Goal: Task Accomplishment & Management: Use online tool/utility

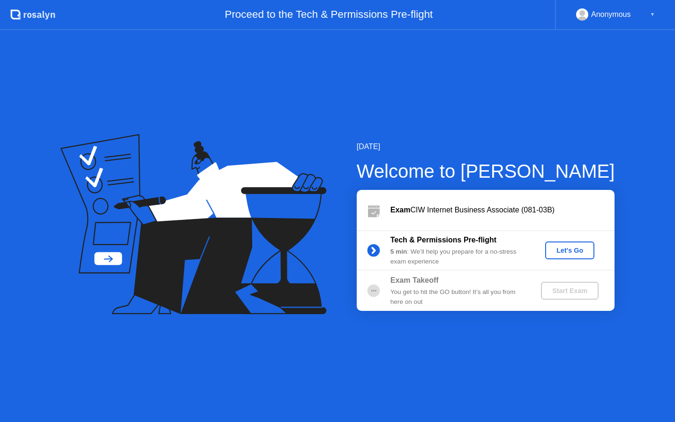
click at [549, 249] on button "Let's Go" at bounding box center [569, 250] width 49 height 18
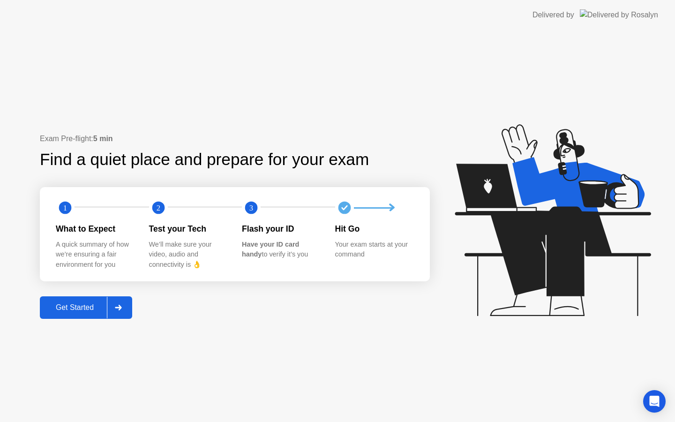
click at [119, 311] on div at bounding box center [118, 308] width 22 height 22
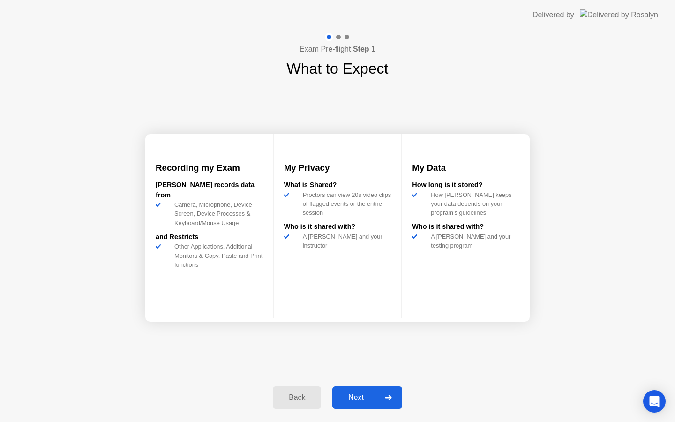
click at [362, 395] on div "Next" at bounding box center [356, 397] width 42 height 8
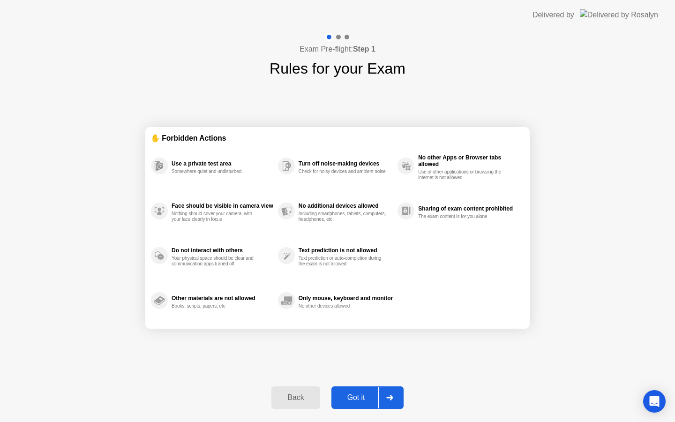
click at [362, 396] on div "Got it" at bounding box center [356, 397] width 44 height 8
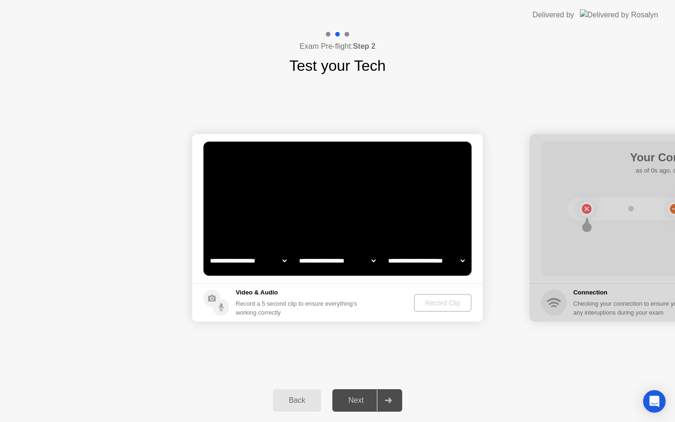
select select "**********"
select select "*******"
click at [444, 306] on div "Record Clip" at bounding box center [443, 302] width 50 height 7
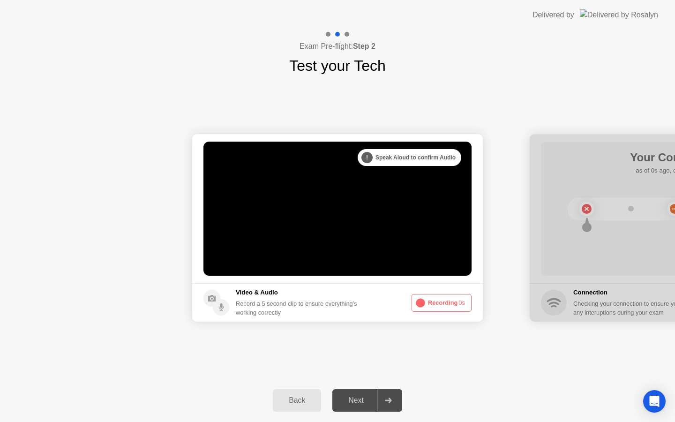
drag, startPoint x: 579, startPoint y: 154, endPoint x: 528, endPoint y: 108, distance: 68.7
click at [528, 107] on div "**********" at bounding box center [337, 228] width 675 height 302
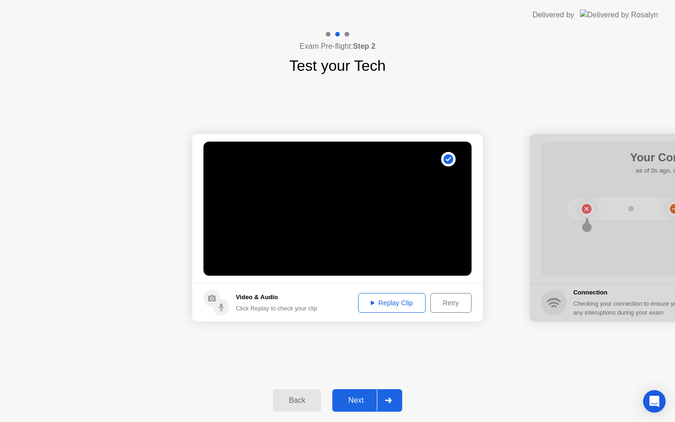
click at [401, 308] on button "Replay Clip" at bounding box center [391, 303] width 67 height 20
click at [388, 303] on div "Replay Clip" at bounding box center [391, 302] width 61 height 7
click at [364, 399] on div "Next" at bounding box center [356, 400] width 42 height 8
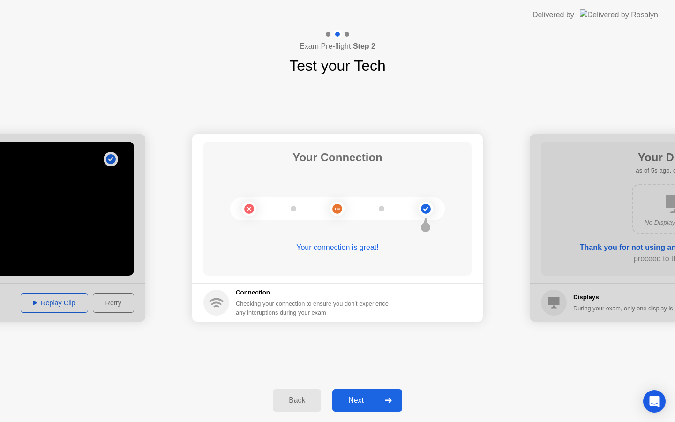
click at [354, 400] on div "Next" at bounding box center [356, 400] width 42 height 8
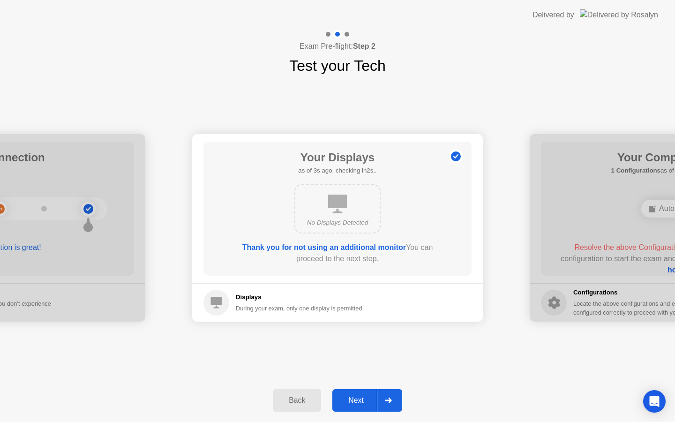
click at [354, 400] on div "Next" at bounding box center [356, 400] width 42 height 8
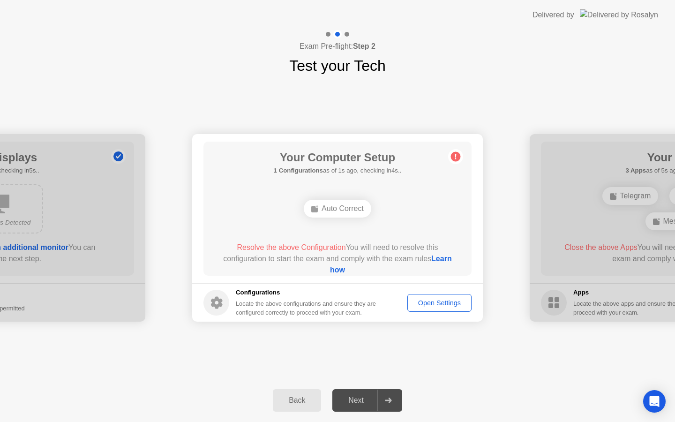
click at [425, 300] on div "Open Settings" at bounding box center [439, 302] width 58 height 7
click at [349, 271] on link "Learn how" at bounding box center [391, 263] width 122 height 19
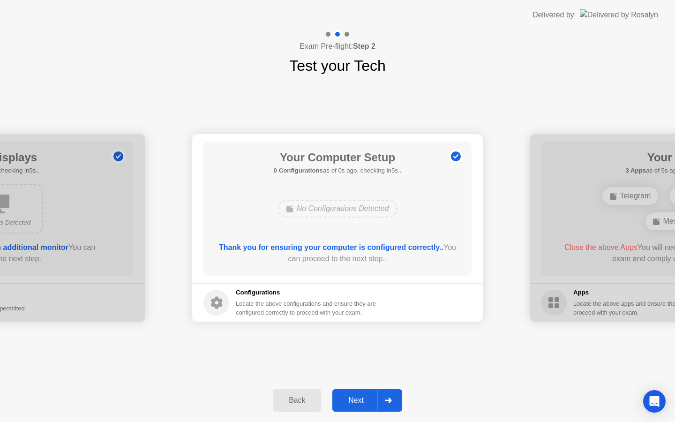
click at [365, 396] on div "Next" at bounding box center [356, 400] width 42 height 8
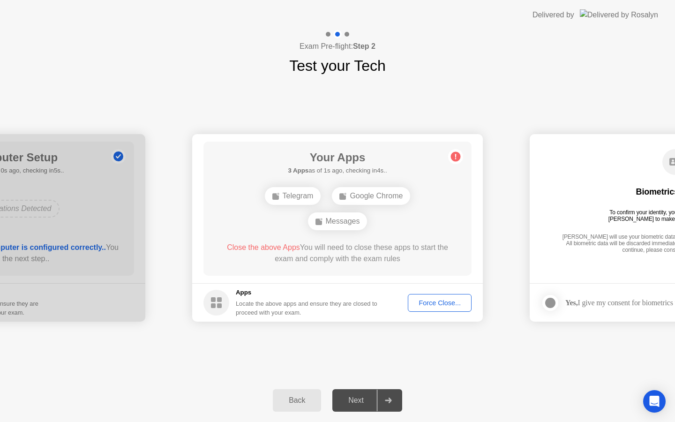
click at [430, 302] on div "Force Close..." at bounding box center [439, 302] width 57 height 7
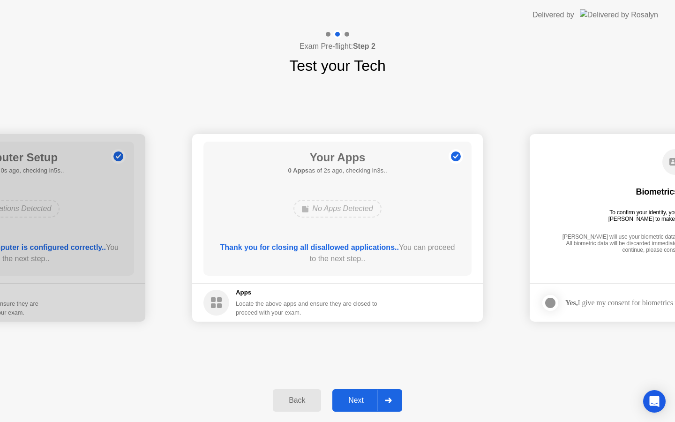
click at [359, 398] on div "Next" at bounding box center [356, 400] width 42 height 8
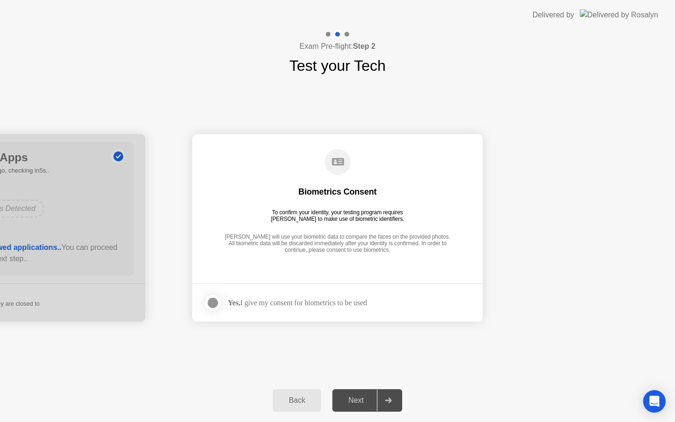
click at [213, 304] on div at bounding box center [212, 302] width 11 height 11
click at [356, 401] on div "Next" at bounding box center [356, 400] width 42 height 8
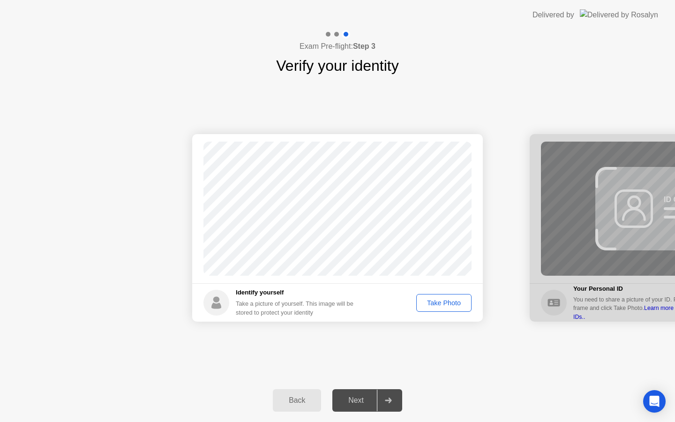
click at [440, 303] on div "Take Photo" at bounding box center [443, 302] width 49 height 7
click at [357, 397] on div "Next" at bounding box center [356, 400] width 42 height 8
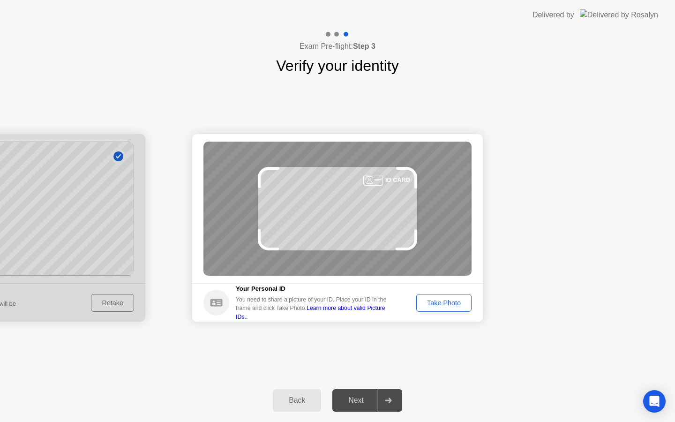
click at [433, 306] on div "Take Photo" at bounding box center [443, 302] width 49 height 7
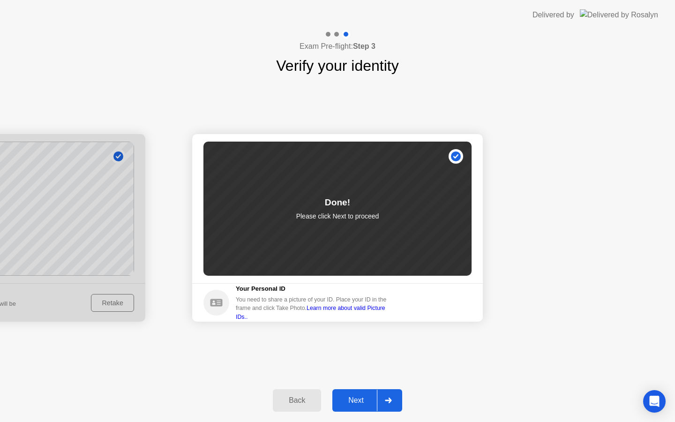
click at [362, 397] on div "Next" at bounding box center [356, 400] width 42 height 8
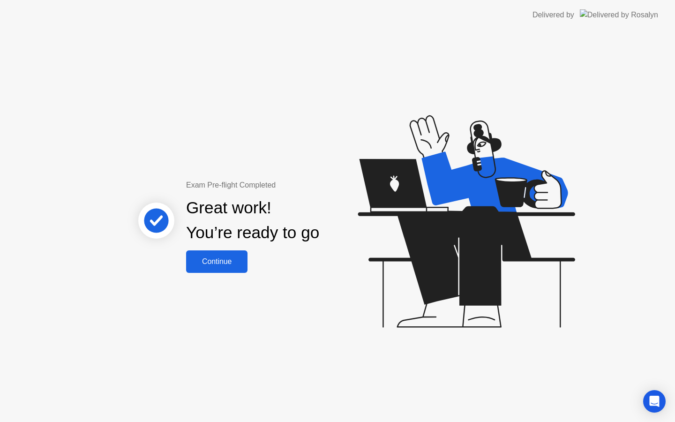
click at [216, 261] on div "Continue" at bounding box center [217, 261] width 56 height 8
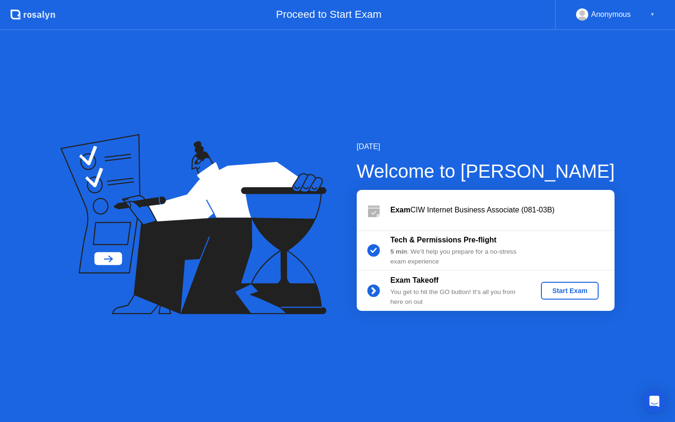
click at [567, 292] on div "Start Exam" at bounding box center [569, 290] width 50 height 7
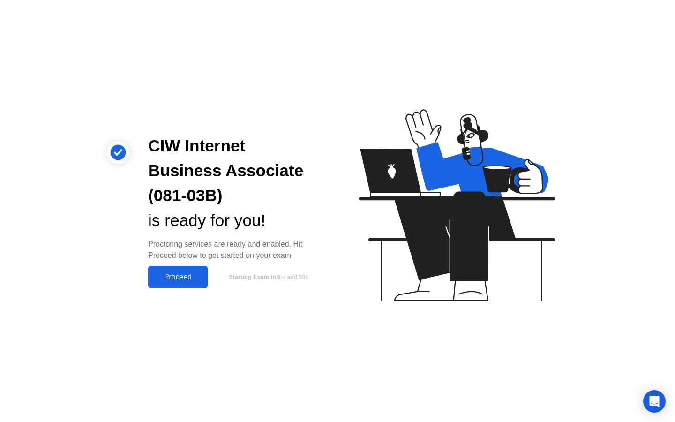
click at [179, 273] on div "Proceed" at bounding box center [178, 277] width 54 height 8
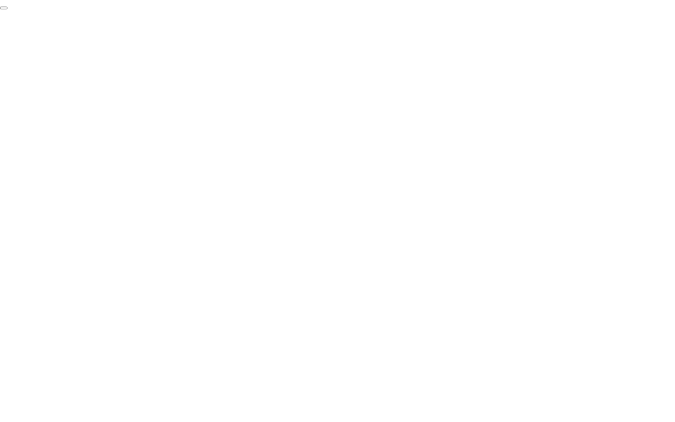
click div "End Proctoring Session"
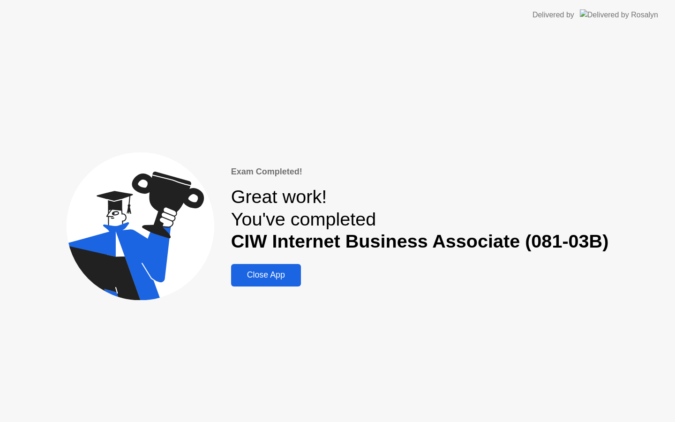
click at [267, 274] on div "Close App" at bounding box center [266, 275] width 64 height 10
